Goal: Navigation & Orientation: Find specific page/section

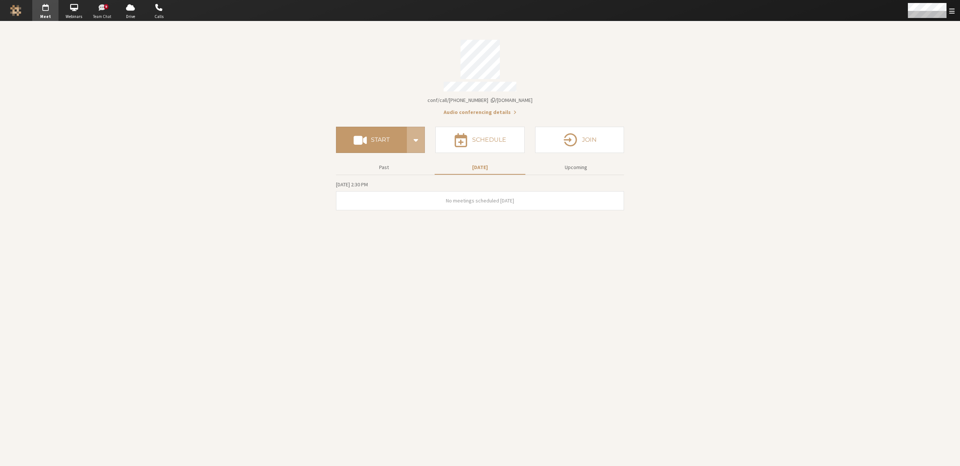
click at [106, 11] on span "button" at bounding box center [102, 8] width 26 height 12
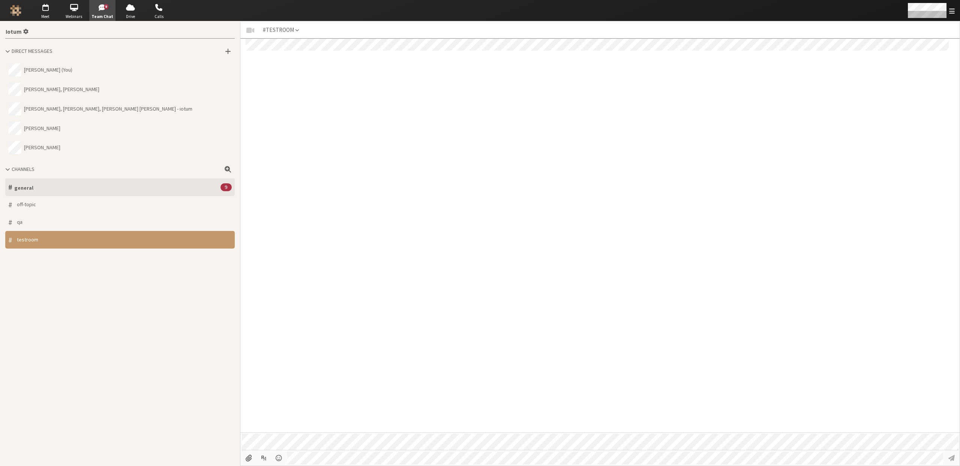
click at [128, 184] on button "# general 9" at bounding box center [120, 188] width 230 height 18
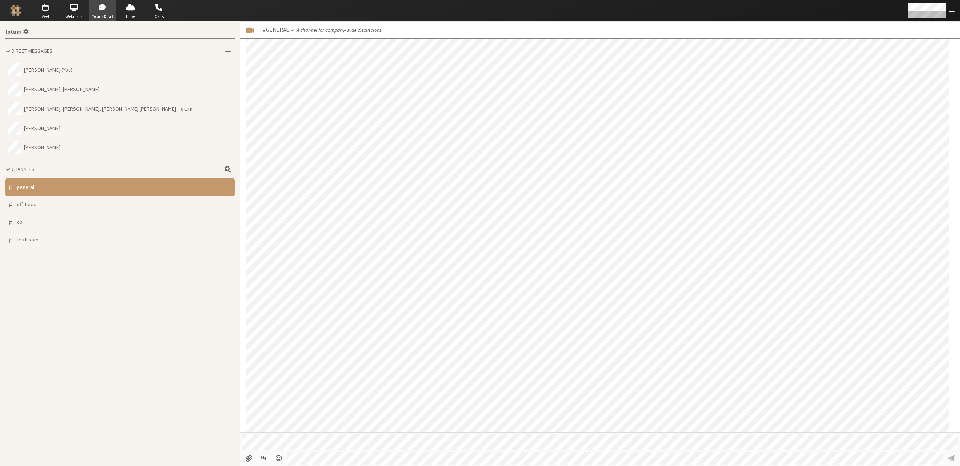
scroll to position [566, 0]
click at [157, 12] on span "button" at bounding box center [159, 8] width 26 height 12
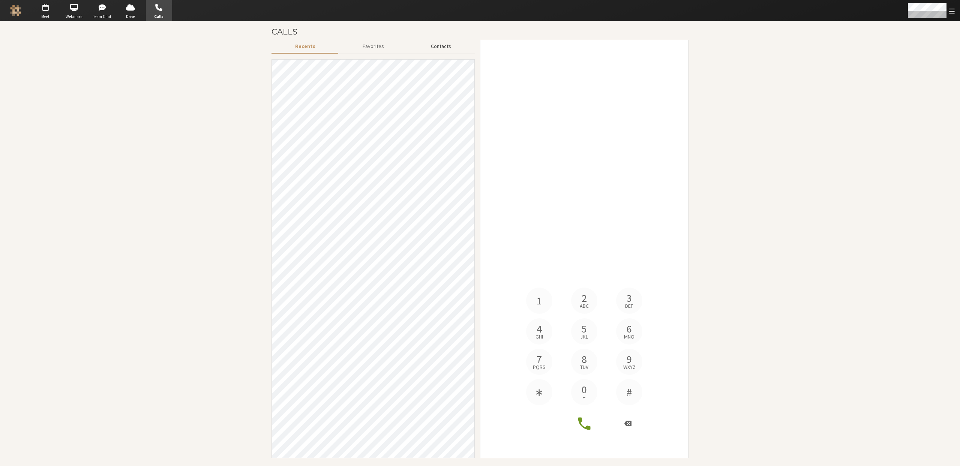
click at [435, 42] on button "Contacts" at bounding box center [441, 46] width 68 height 13
